Goal: Task Accomplishment & Management: Manage account settings

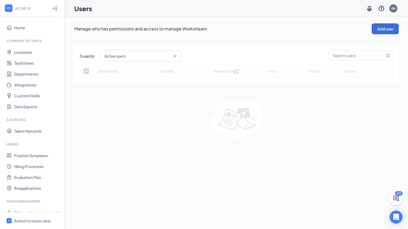
checkbox input "false"
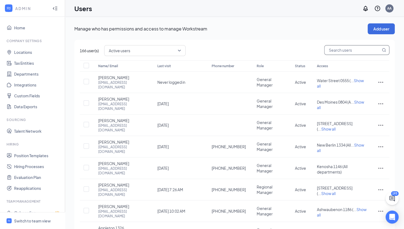
click at [346, 52] on input "text" at bounding box center [353, 49] width 56 height 9
type input "ha"
checkbox input "true"
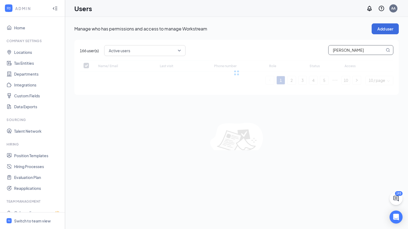
type input "[PERSON_NAME]"
checkbox input "false"
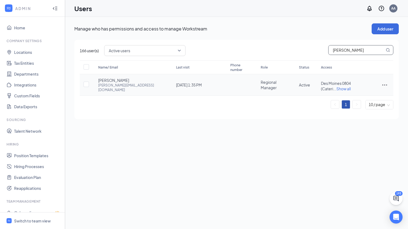
type input "[PERSON_NAME]"
click at [351, 86] on span "Show all" at bounding box center [344, 88] width 14 height 5
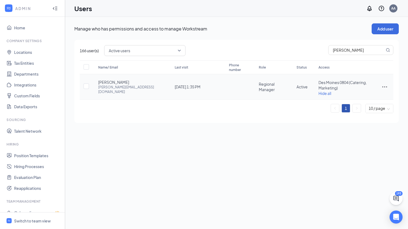
click at [383, 87] on icon "ActionsIcon" at bounding box center [385, 86] width 5 height 1
click at [366, 100] on span "Edit user" at bounding box center [367, 98] width 34 height 6
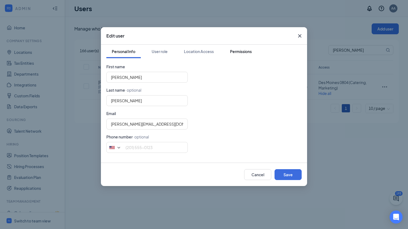
click at [244, 51] on div "Permissions" at bounding box center [241, 51] width 22 height 5
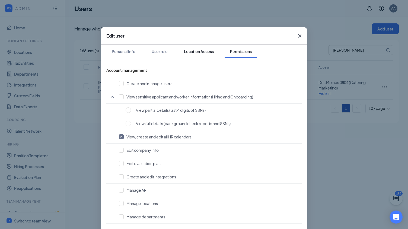
click at [211, 51] on div "Location Access" at bounding box center [199, 51] width 30 height 5
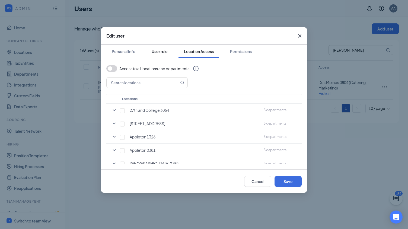
click at [166, 49] on div "User role" at bounding box center [160, 51] width 16 height 5
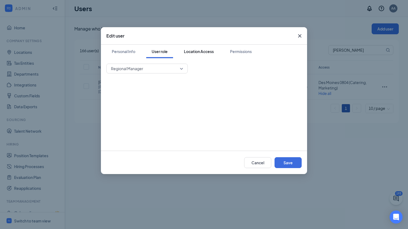
click at [195, 51] on div "Location Access" at bounding box center [199, 51] width 30 height 5
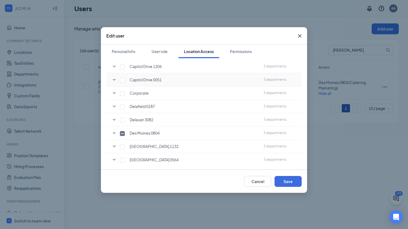
scroll to position [226, 0]
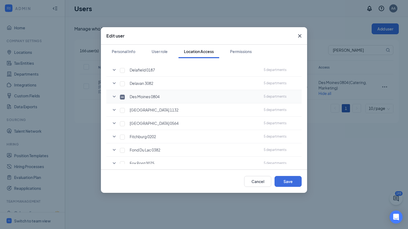
click at [111, 96] on label at bounding box center [113, 95] width 8 height 5
click at [120, 96] on input "checkbox" at bounding box center [122, 96] width 5 height 5
checkbox input "true"
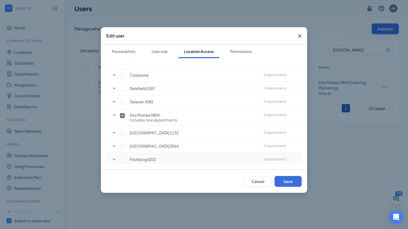
scroll to position [201, 0]
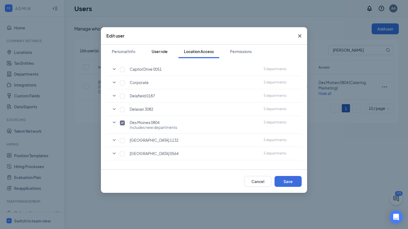
click at [155, 49] on div "User role" at bounding box center [160, 51] width 16 height 5
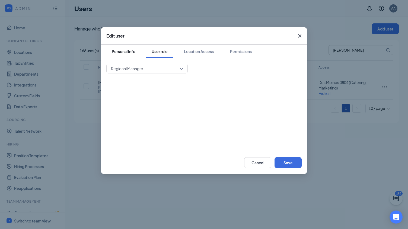
click at [130, 50] on div "Personal Info" at bounding box center [124, 51] width 24 height 5
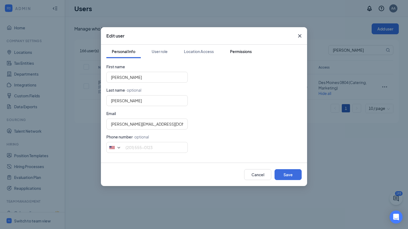
click at [249, 55] on button "Permissions" at bounding box center [241, 52] width 33 height 14
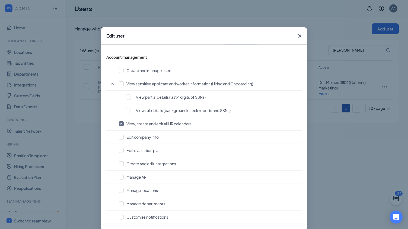
scroll to position [0, 0]
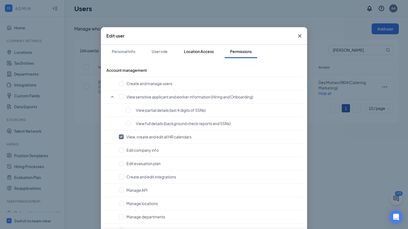
click at [198, 52] on div "Location Access" at bounding box center [199, 51] width 30 height 5
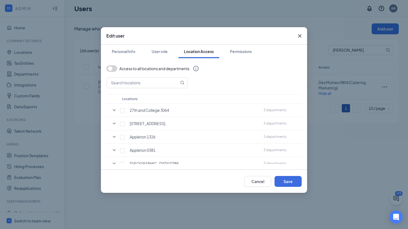
click at [301, 35] on icon "Cross" at bounding box center [300, 36] width 7 height 7
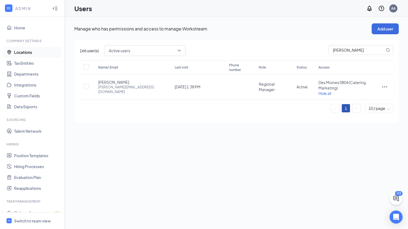
click at [26, 50] on link "Locations" at bounding box center [37, 52] width 46 height 11
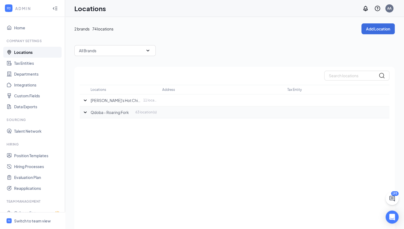
click at [86, 112] on icon "SmallChevronDown" at bounding box center [85, 112] width 3 height 2
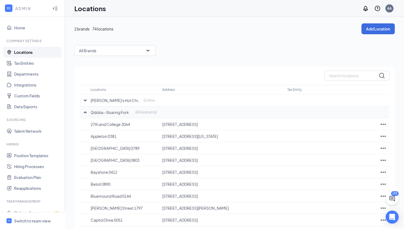
click at [86, 112] on icon "SmallChevronUp" at bounding box center [85, 112] width 3 height 2
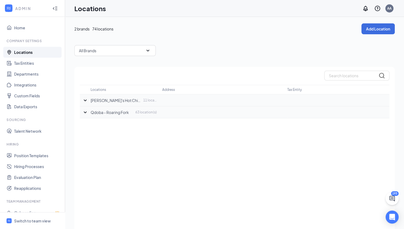
click at [85, 100] on icon "SmallChevronDown" at bounding box center [85, 100] width 3 height 2
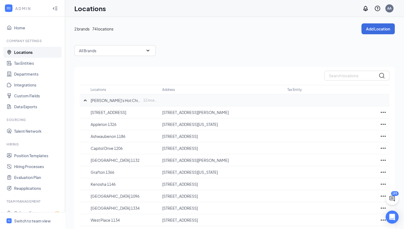
click at [85, 100] on icon "SmallChevronUp" at bounding box center [85, 100] width 7 height 7
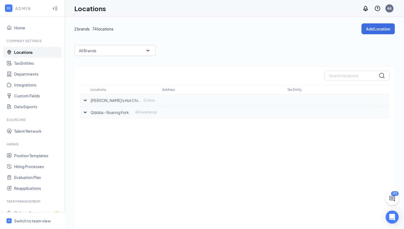
click at [85, 111] on icon "SmallChevronDown" at bounding box center [85, 112] width 7 height 7
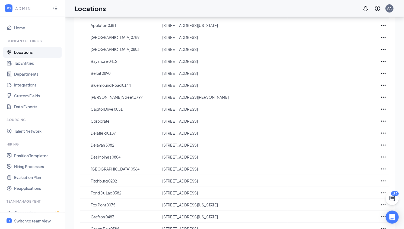
scroll to position [113, 0]
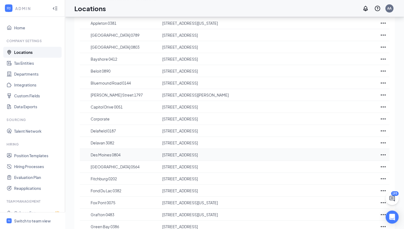
click at [184, 153] on p "[STREET_ADDRESS]" at bounding box center [222, 154] width 120 height 5
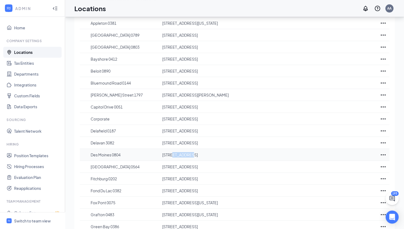
click at [184, 153] on p "[STREET_ADDRESS]" at bounding box center [222, 154] width 120 height 5
